Goal: Check status

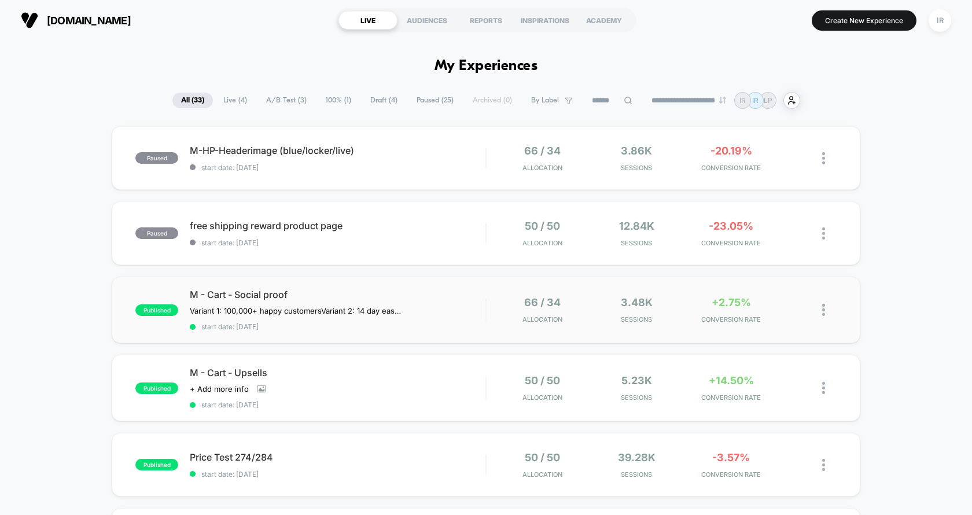
drag, startPoint x: 433, startPoint y: 168, endPoint x: 736, endPoint y: 333, distance: 344.5
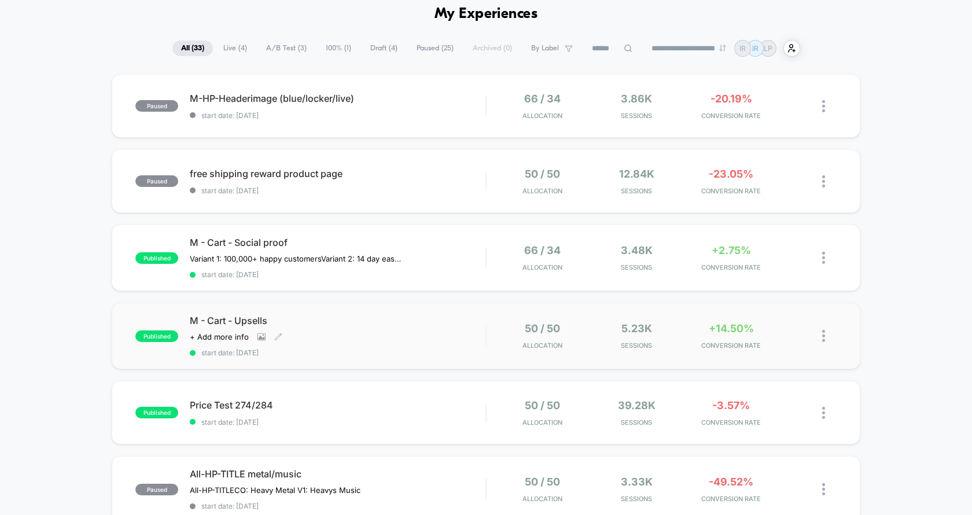
click at [469, 320] on span "M - Cart - Upsells" at bounding box center [338, 321] width 296 height 12
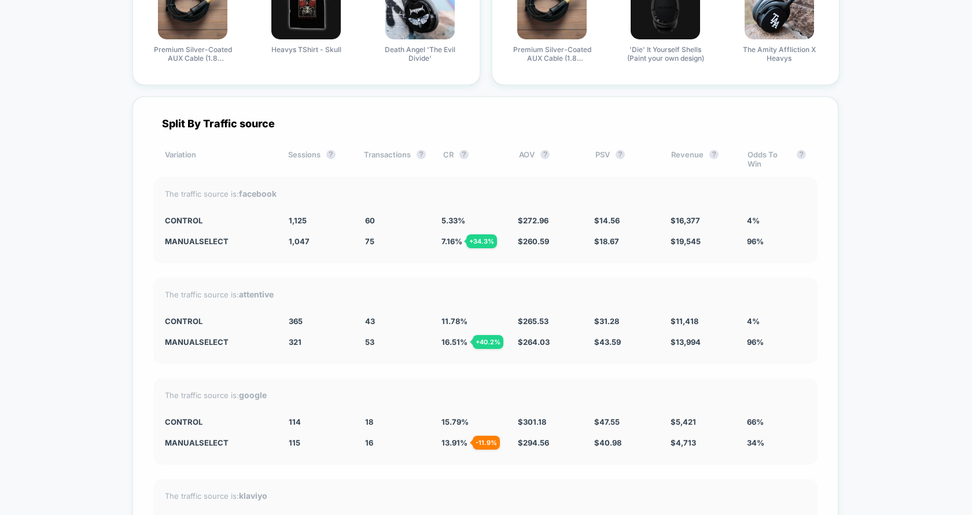
scroll to position [3937, 0]
drag, startPoint x: 167, startPoint y: 207, endPoint x: 753, endPoint y: 331, distance: 599.0
click at [753, 331] on div "Split By Traffic source Variation Sessions ? Transactions ? CR ? AOV ? PSV ? Re…" at bounding box center [485, 381] width 706 height 571
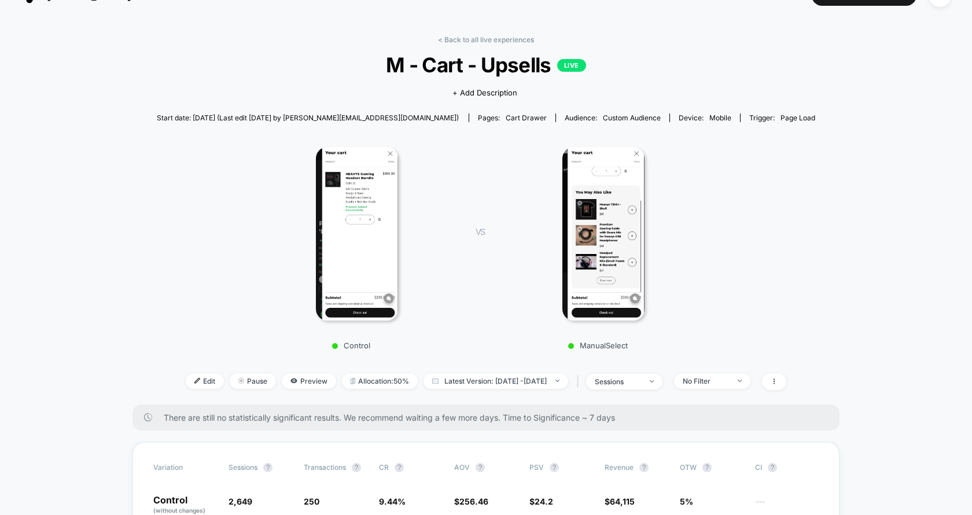
scroll to position [0, 0]
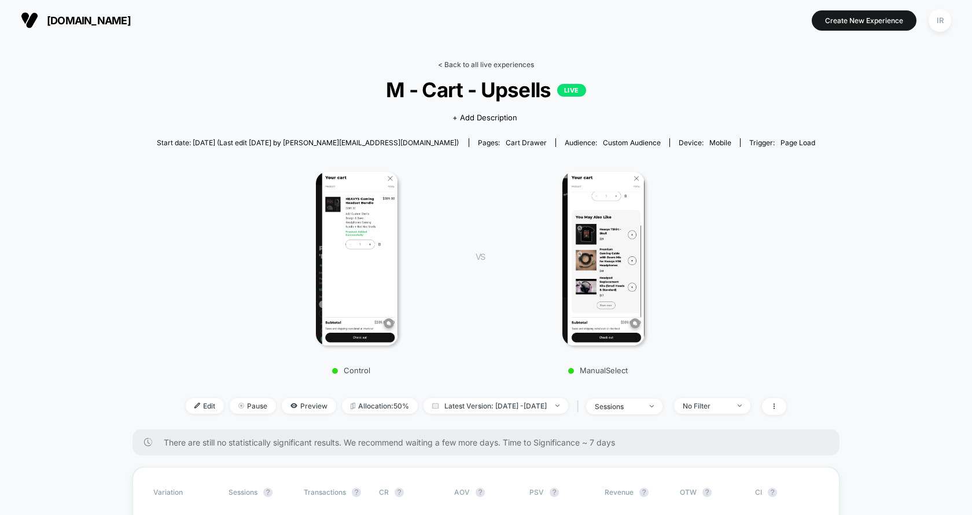
click at [474, 67] on link "< Back to all live experiences" at bounding box center [486, 64] width 96 height 9
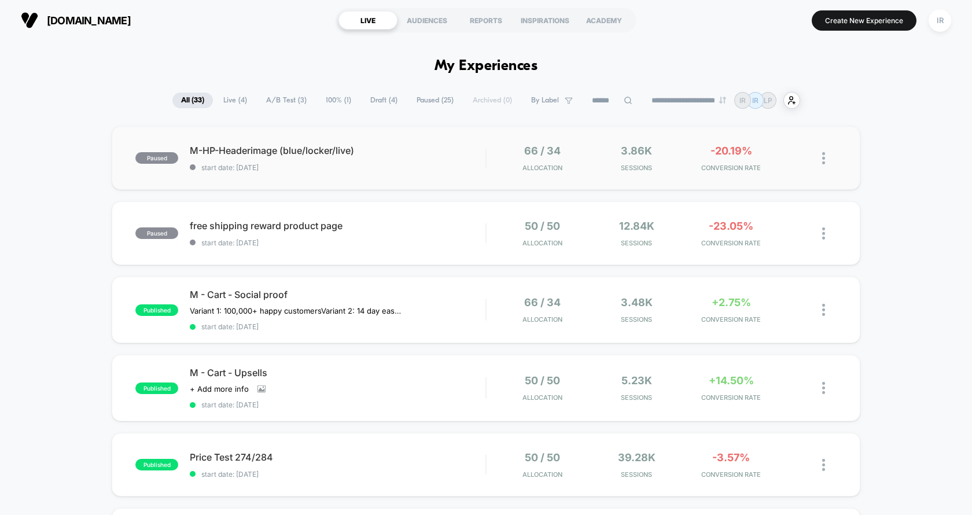
click at [512, 173] on div "paused M-HP-Headerimage (blue/locker/live) start date: [DATE] 66 / 34 Allocatio…" at bounding box center [486, 158] width 748 height 64
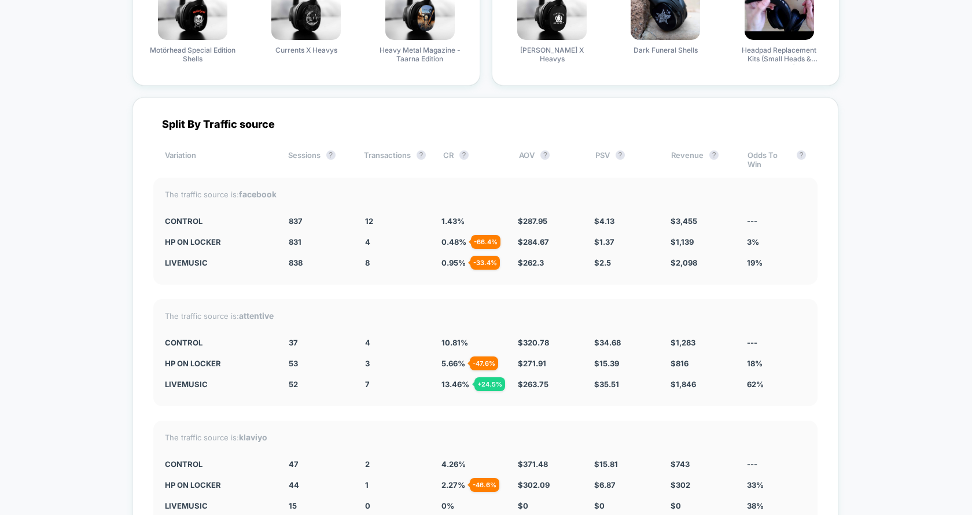
scroll to position [2628, 0]
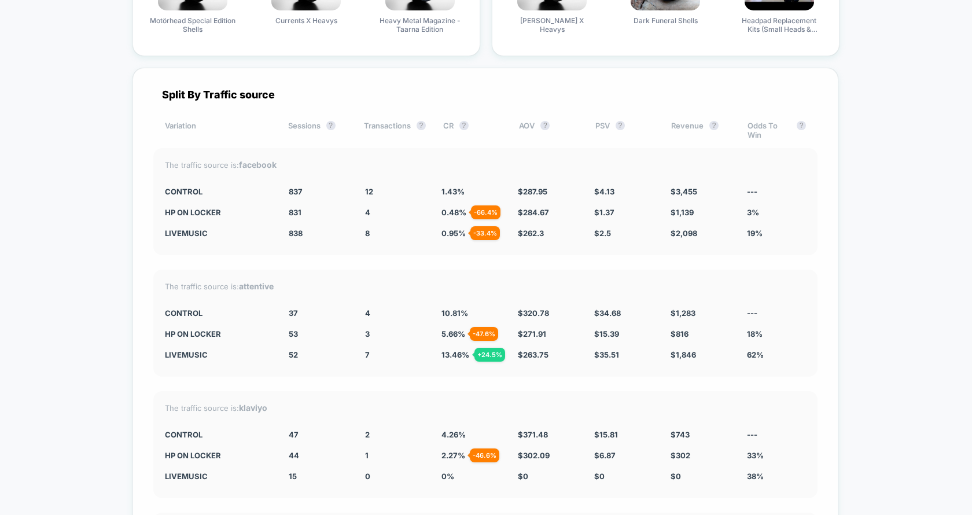
drag, startPoint x: 167, startPoint y: 189, endPoint x: 744, endPoint y: 223, distance: 577.7
click at [744, 223] on div "The traffic source is: facebook CONTROL 837 12 1.43 % $ 287.95 $ 4.13 $ 3,455 -…" at bounding box center [485, 201] width 664 height 107
drag, startPoint x: 725, startPoint y: 236, endPoint x: 170, endPoint y: 173, distance: 558.8
click at [170, 173] on div "The traffic source is: facebook CONTROL 837 12 1.43 % $ 287.95 $ 4.13 $ 3,455 -…" at bounding box center [485, 201] width 664 height 107
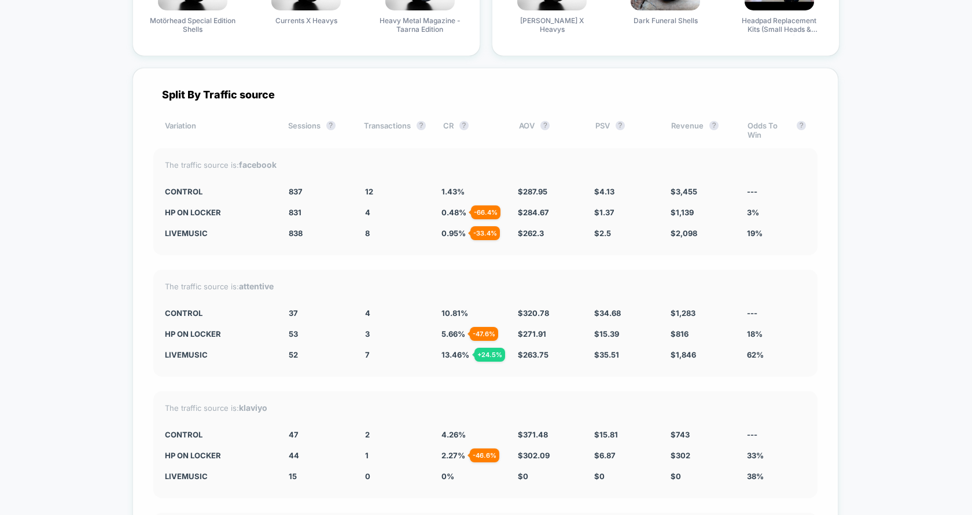
drag, startPoint x: 159, startPoint y: 186, endPoint x: 702, endPoint y: 202, distance: 543.4
click at [702, 202] on div "The traffic source is: facebook CONTROL 837 12 1.43 % $ 287.95 $ 4.13 $ 3,455 -…" at bounding box center [485, 201] width 664 height 107
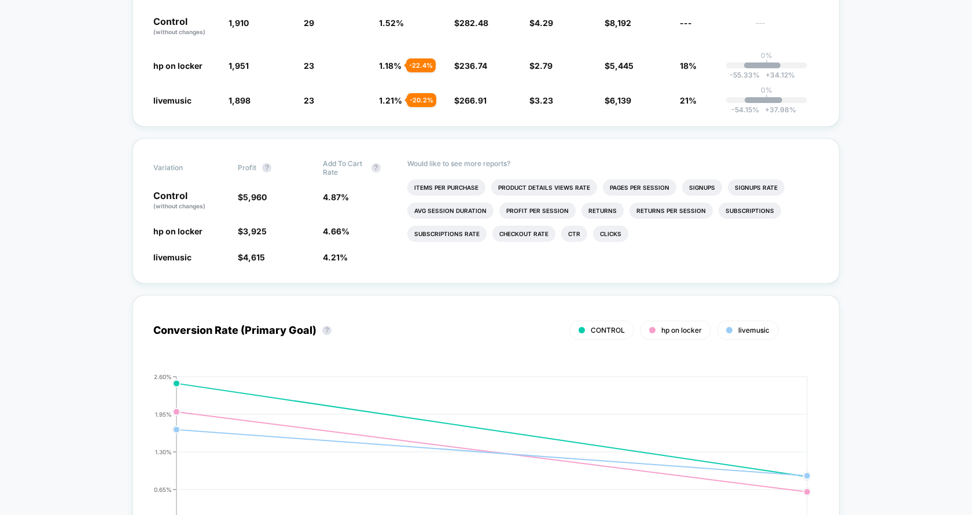
scroll to position [0, 0]
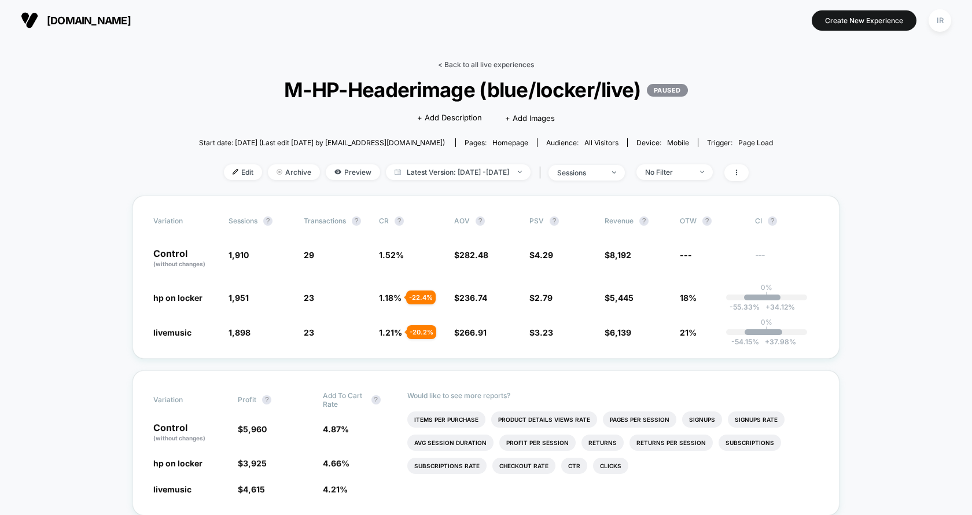
click at [448, 68] on link "< Back to all live experiences" at bounding box center [486, 64] width 96 height 9
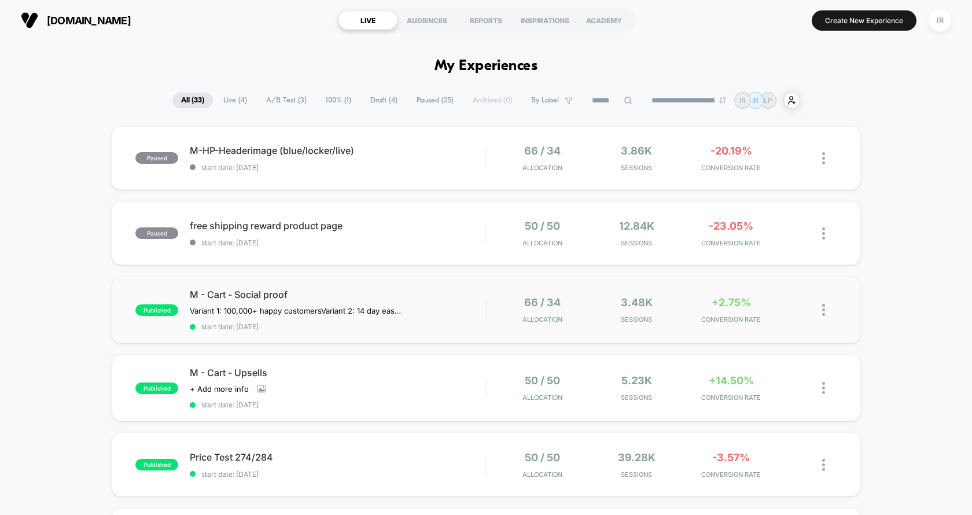
scroll to position [184, 0]
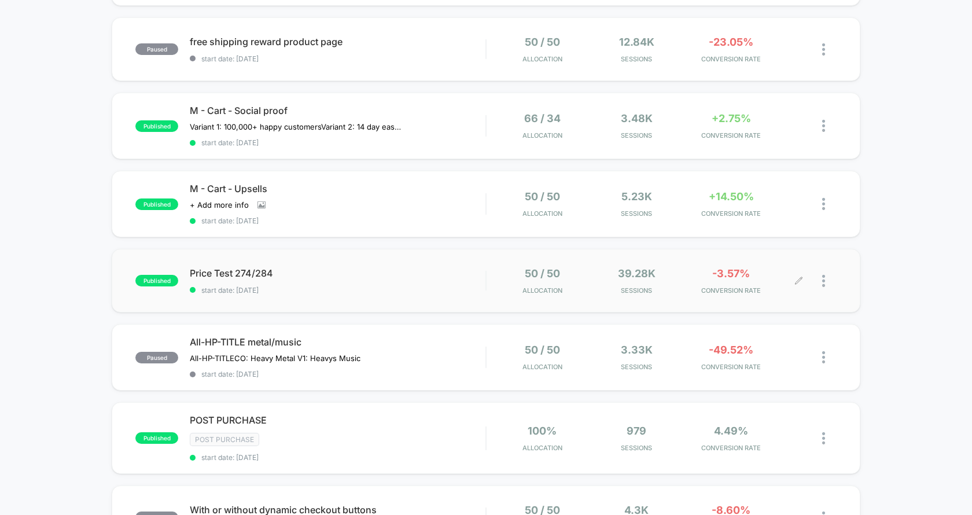
click at [493, 275] on div "50 / 50 Allocation 39.28k Sessions -3.57% CONVERSION RATE" at bounding box center [661, 280] width 350 height 27
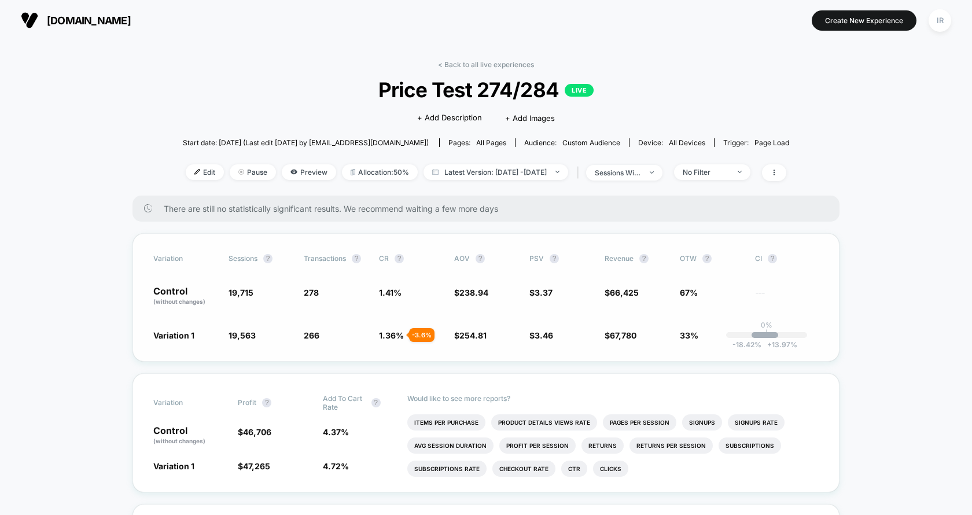
drag, startPoint x: 228, startPoint y: 304, endPoint x: 664, endPoint y: 337, distance: 436.8
click at [664, 337] on div "Variation Sessions ? Transactions ? CR ? AOV ? PSV ? Revenue ? OTW ? CI ? Contr…" at bounding box center [485, 297] width 707 height 128
click at [664, 337] on span "$ 67,780 + 2.8 %" at bounding box center [636, 335] width 64 height 12
drag, startPoint x: 635, startPoint y: 335, endPoint x: 581, endPoint y: 293, distance: 67.9
click at [581, 293] on div "Variation Sessions ? Transactions ? CR ? AOV ? PSV ? Revenue ? OTW ? CI ? Contr…" at bounding box center [485, 297] width 707 height 128
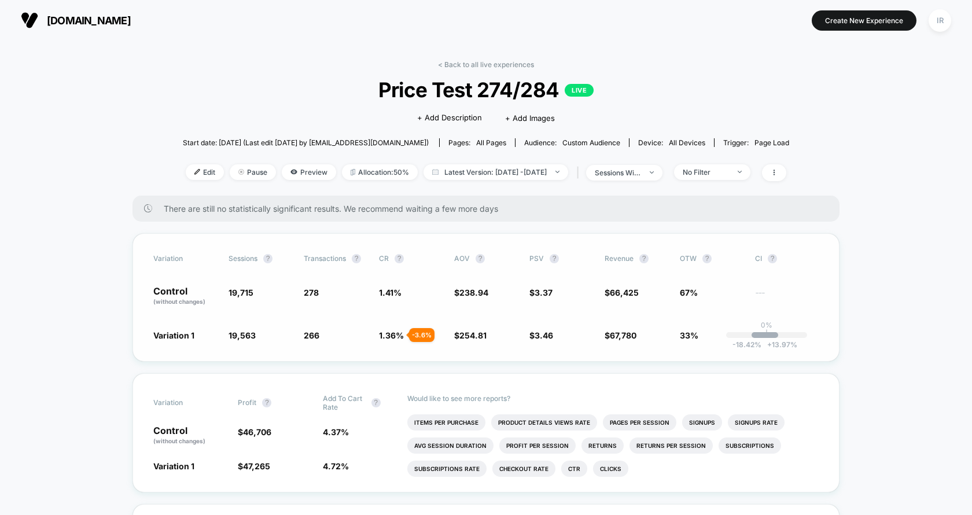
click at [581, 293] on span "$ 3.37" at bounding box center [561, 296] width 64 height 20
drag, startPoint x: 554, startPoint y: 289, endPoint x: 554, endPoint y: 323, distance: 34.1
click at [554, 323] on div "Variation Sessions ? Transactions ? CR ? AOV ? PSV ? Revenue ? OTW ? CI ? Contr…" at bounding box center [485, 297] width 707 height 128
drag, startPoint x: 488, startPoint y: 291, endPoint x: 488, endPoint y: 332, distance: 41.1
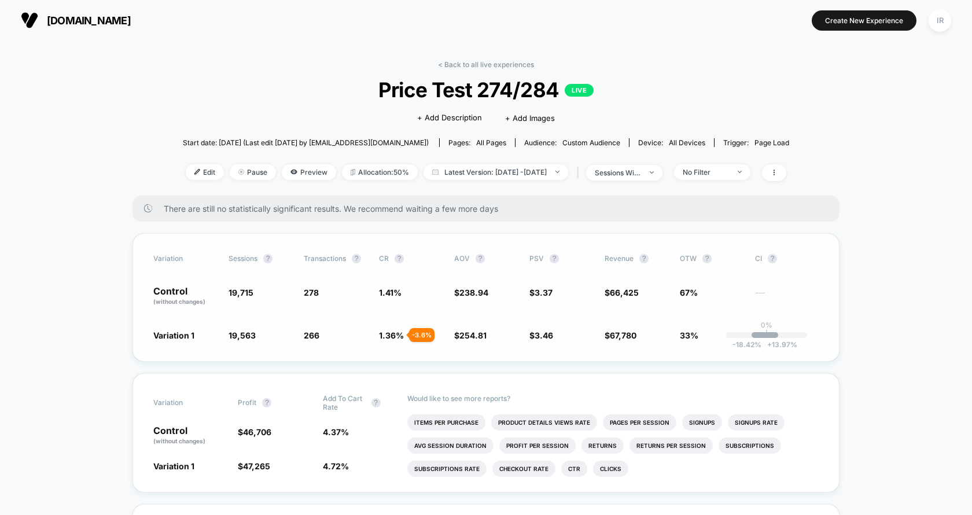
click at [488, 332] on div "Variation Sessions ? Transactions ? CR ? AOV ? PSV ? Revenue ? OTW ? CI ? Contr…" at bounding box center [485, 297] width 707 height 128
click at [488, 332] on span "$ 254.81 + 6.6 %" at bounding box center [486, 335] width 64 height 12
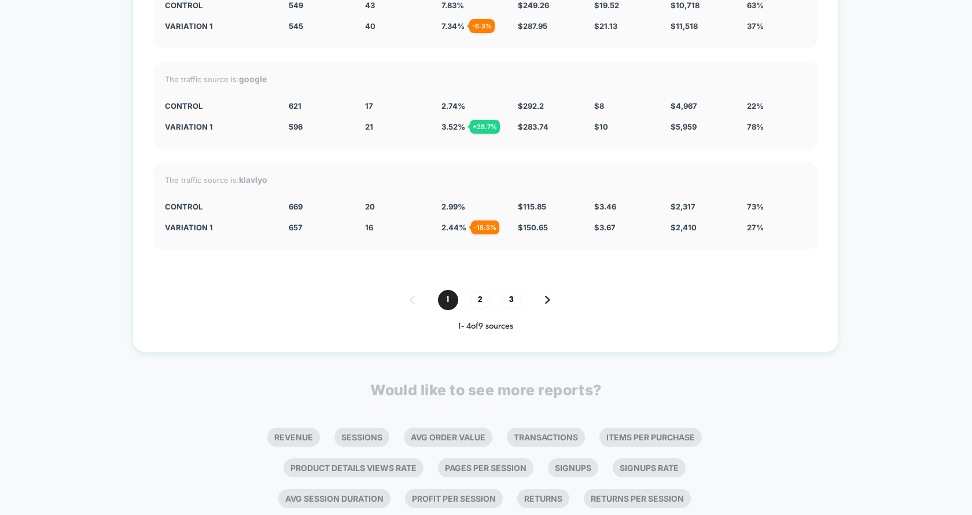
scroll to position [2443, 0]
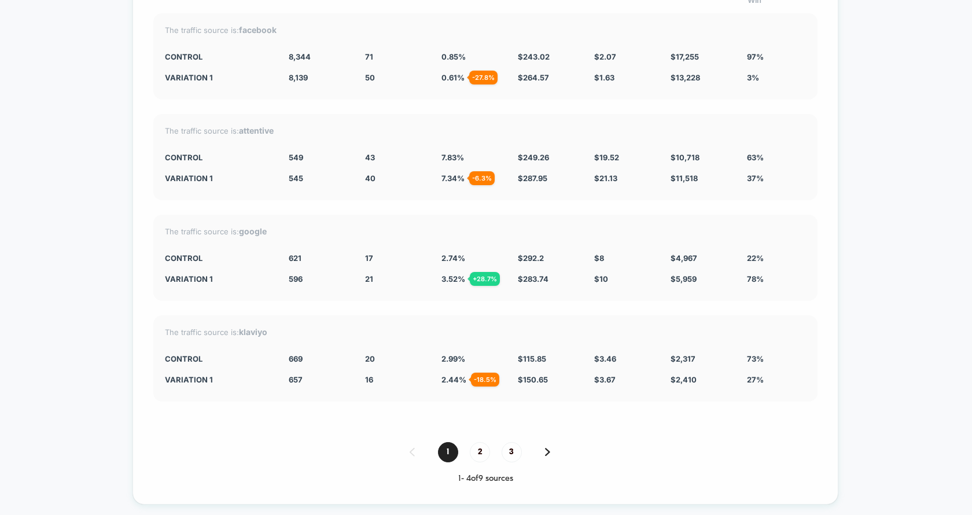
click at [488, 442] on div "1 2 3" at bounding box center [485, 452] width 664 height 20
click at [483, 451] on span "2" at bounding box center [480, 452] width 20 height 20
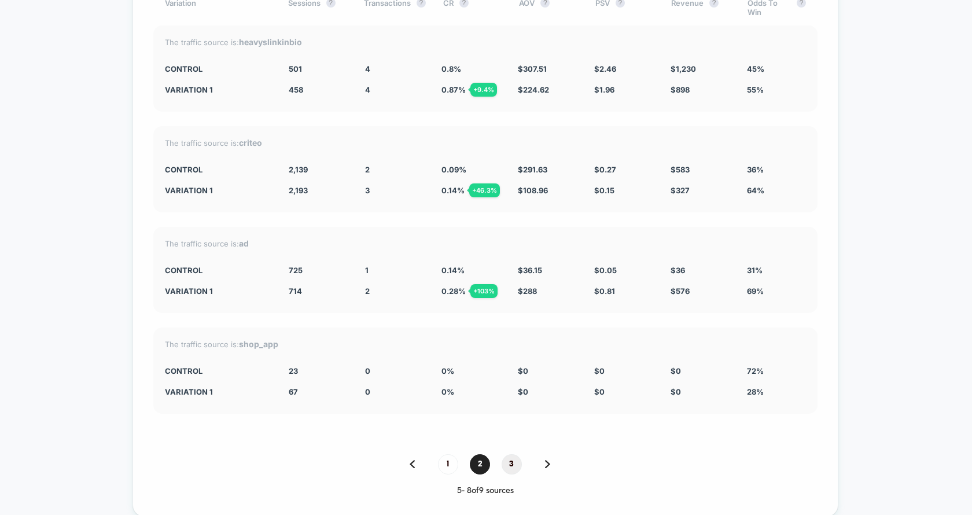
click at [508, 454] on span "3" at bounding box center [511, 464] width 20 height 20
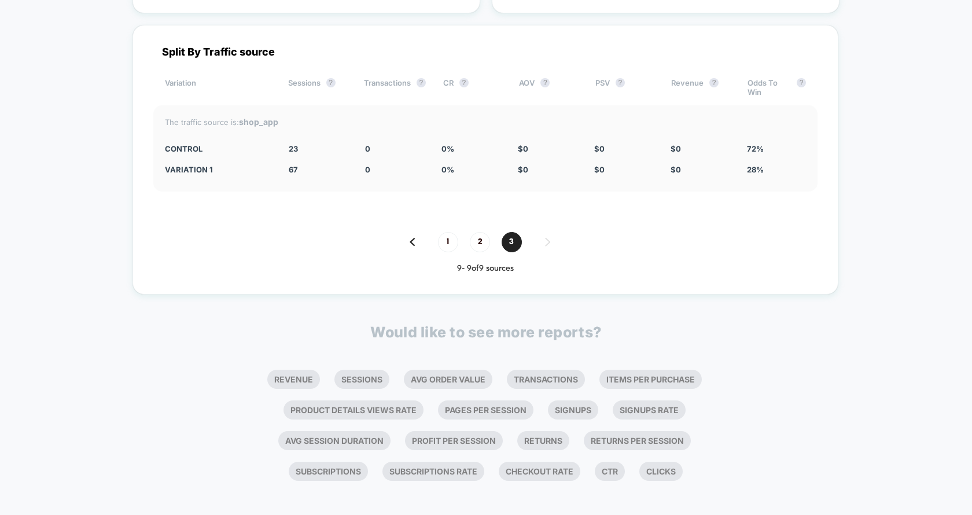
scroll to position [2196, 0]
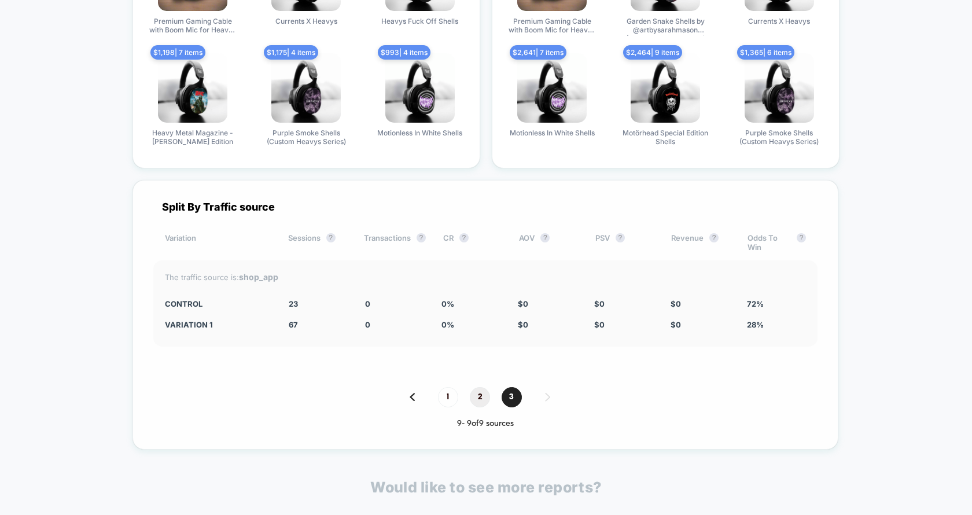
click at [480, 397] on span "2" at bounding box center [480, 397] width 20 height 20
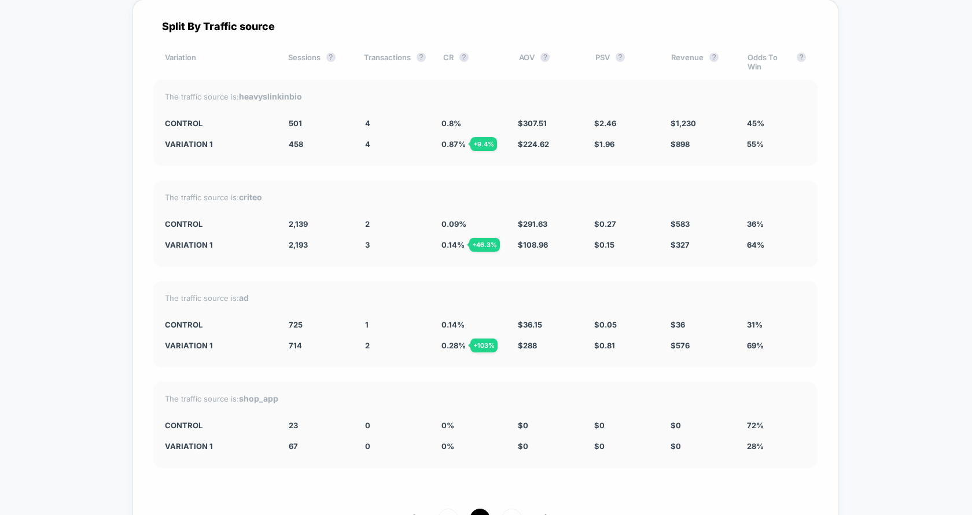
scroll to position [2379, 0]
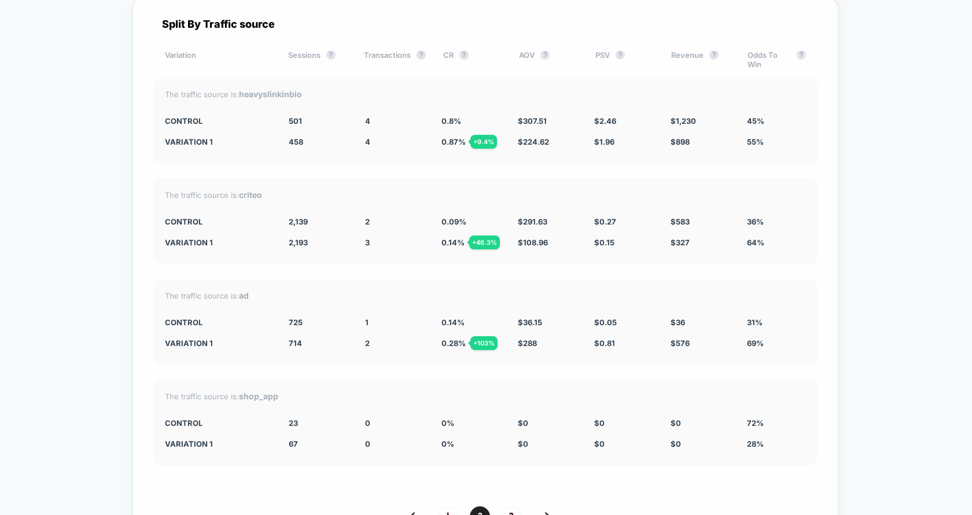
drag, startPoint x: 438, startPoint y: 315, endPoint x: 714, endPoint y: 342, distance: 276.7
click at [714, 342] on div "The traffic source is: ad CONTROL 725 1 0.14 % $ 36.15 $ 0.05 $ 36 31% Variatio…" at bounding box center [485, 322] width 664 height 86
drag, startPoint x: 714, startPoint y: 342, endPoint x: 405, endPoint y: 326, distance: 308.7
click at [405, 326] on div "The traffic source is: ad CONTROL 725 1 0.14 % $ 36.15 $ 0.05 $ 36 31% Variatio…" at bounding box center [485, 322] width 664 height 86
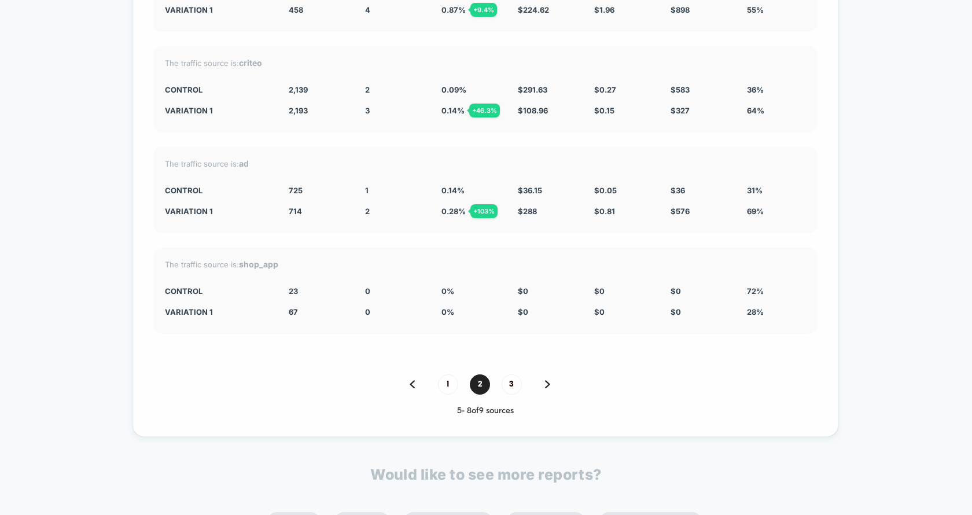
scroll to position [2543, 0]
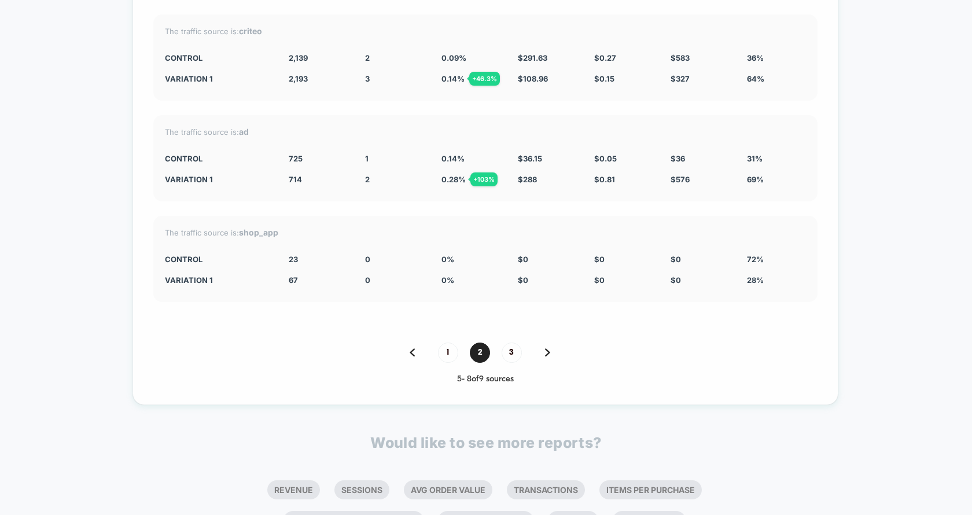
click at [460, 342] on div "1 2 3" at bounding box center [485, 352] width 664 height 20
click at [450, 344] on span "1" at bounding box center [448, 352] width 20 height 20
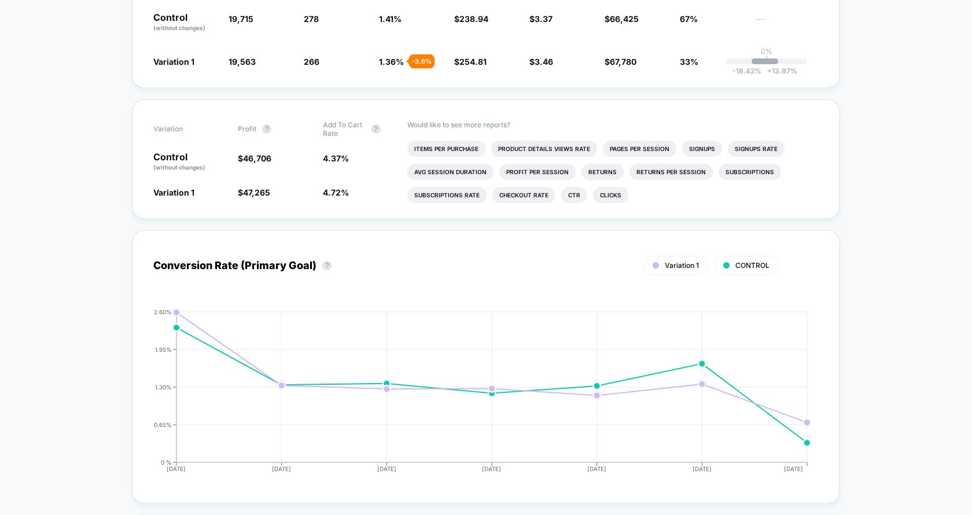
scroll to position [0, 0]
